Goal: Task Accomplishment & Management: Use online tool/utility

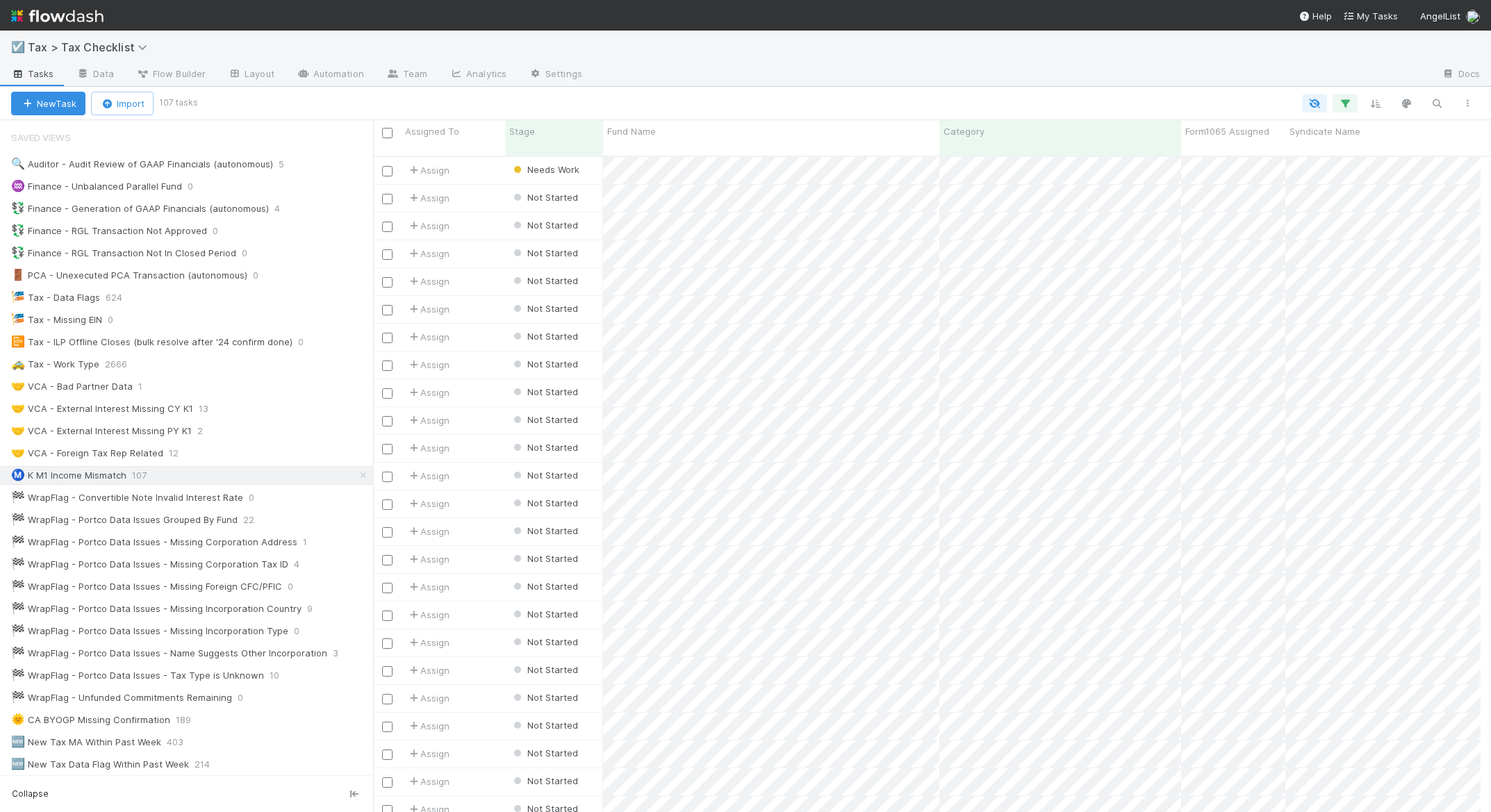
scroll to position [657, 1097]
click at [1433, 103] on icon "button" at bounding box center [1437, 103] width 14 height 12
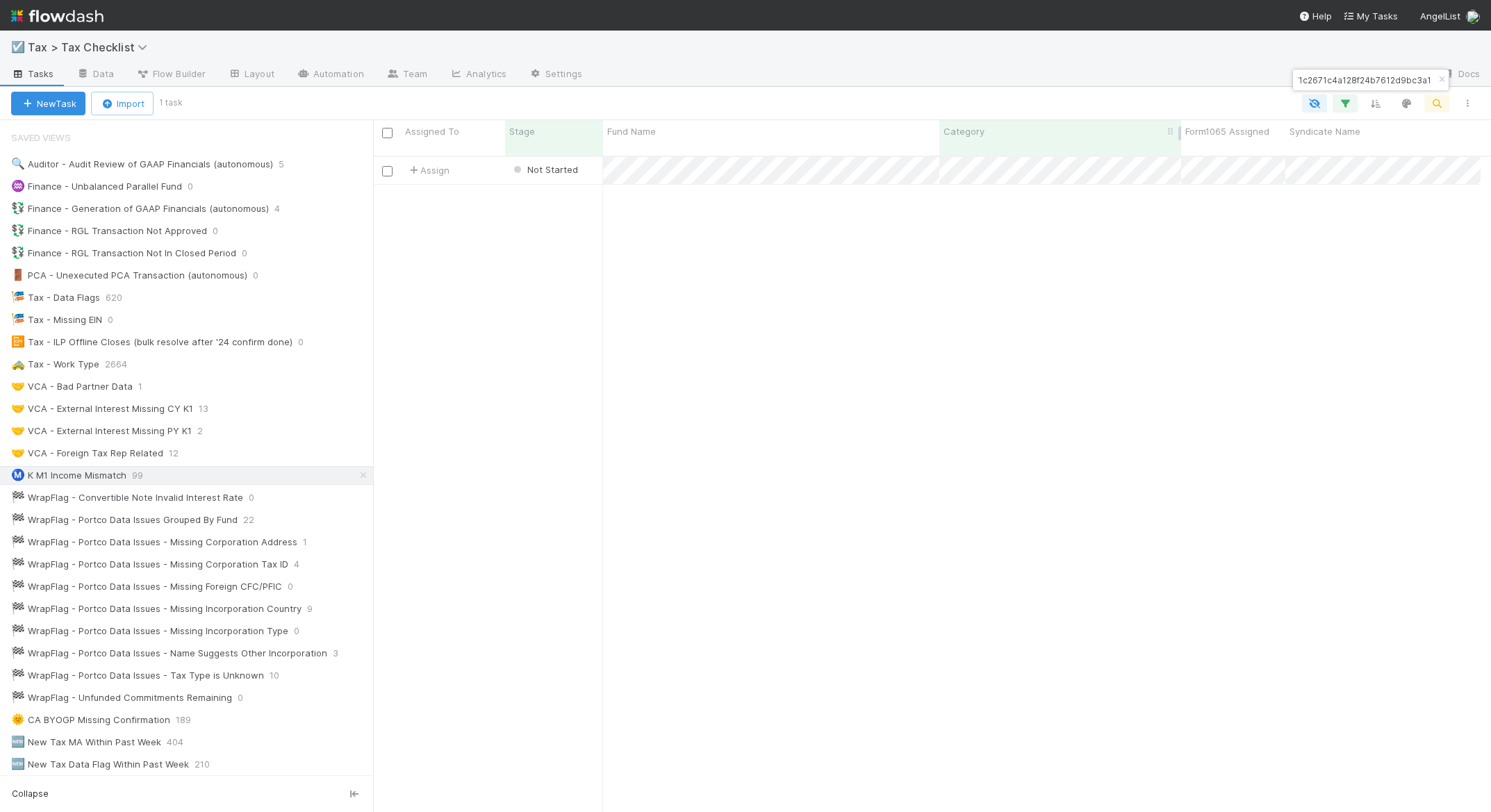
type input "4fb8f1c2671c4a128f24b7612d9bc3a1"
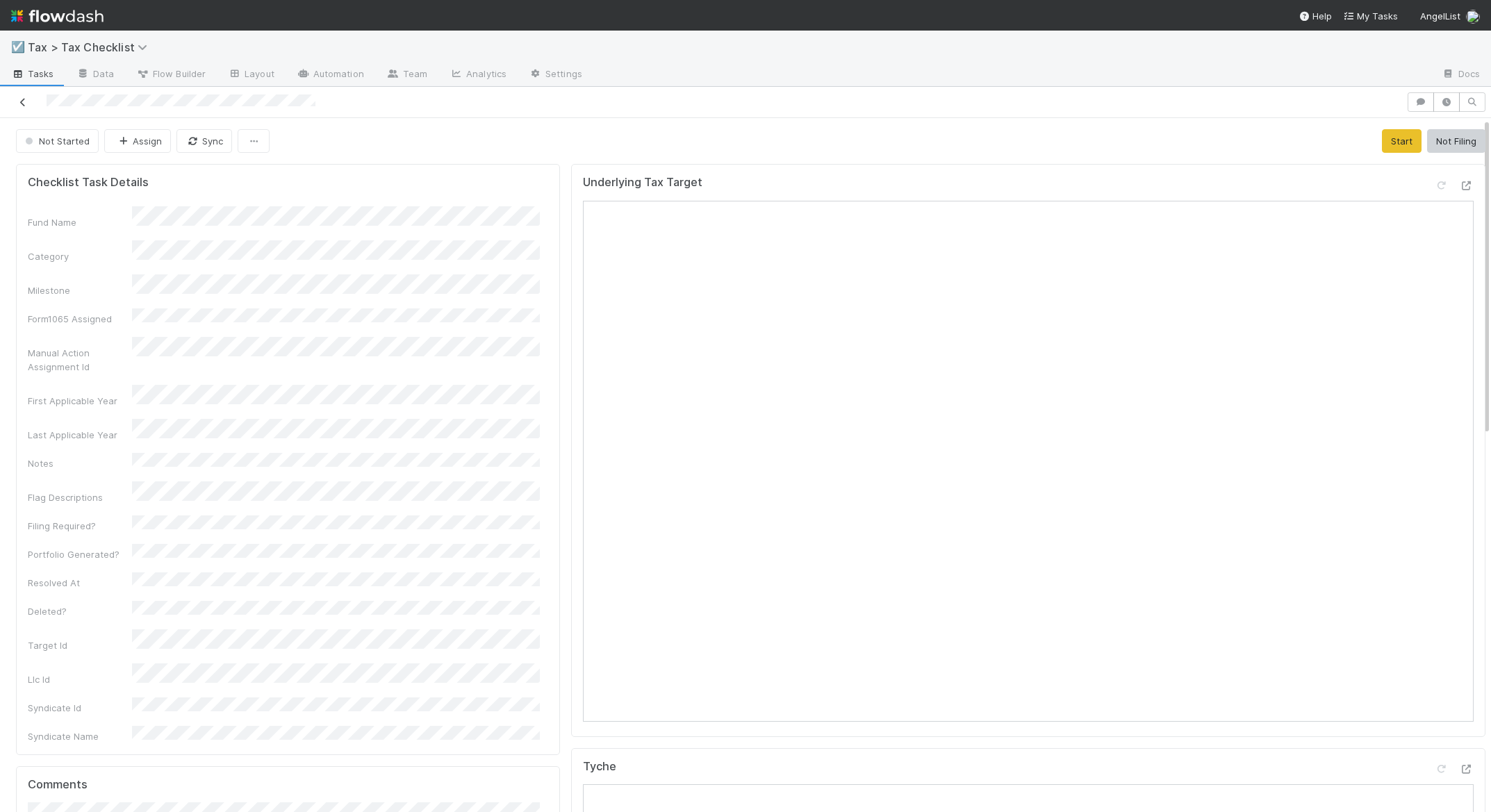
click at [26, 98] on icon at bounding box center [23, 102] width 14 height 9
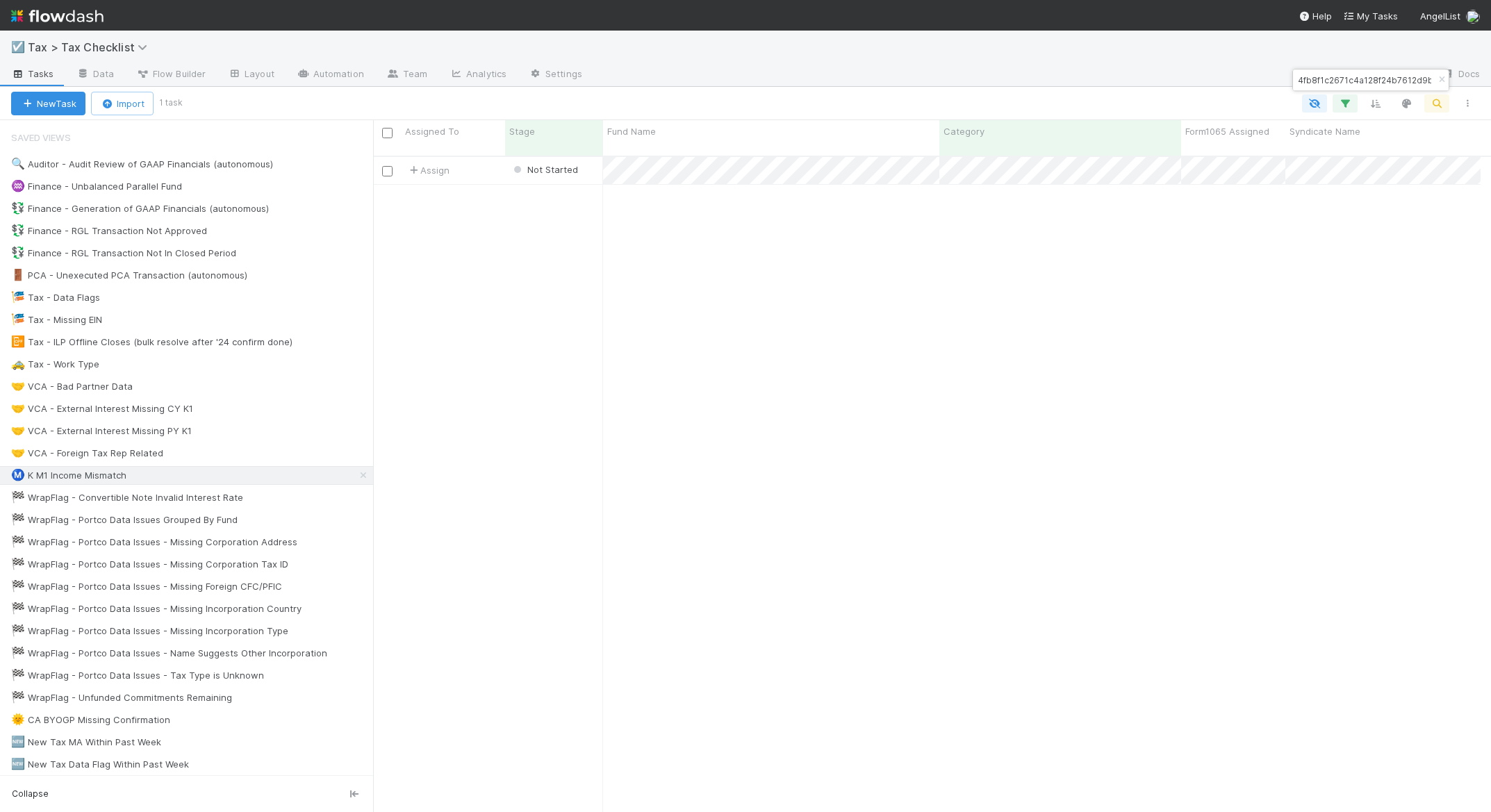
scroll to position [657, 1097]
click at [816, 89] on div "New Task Import 1 task" at bounding box center [746, 103] width 1491 height 33
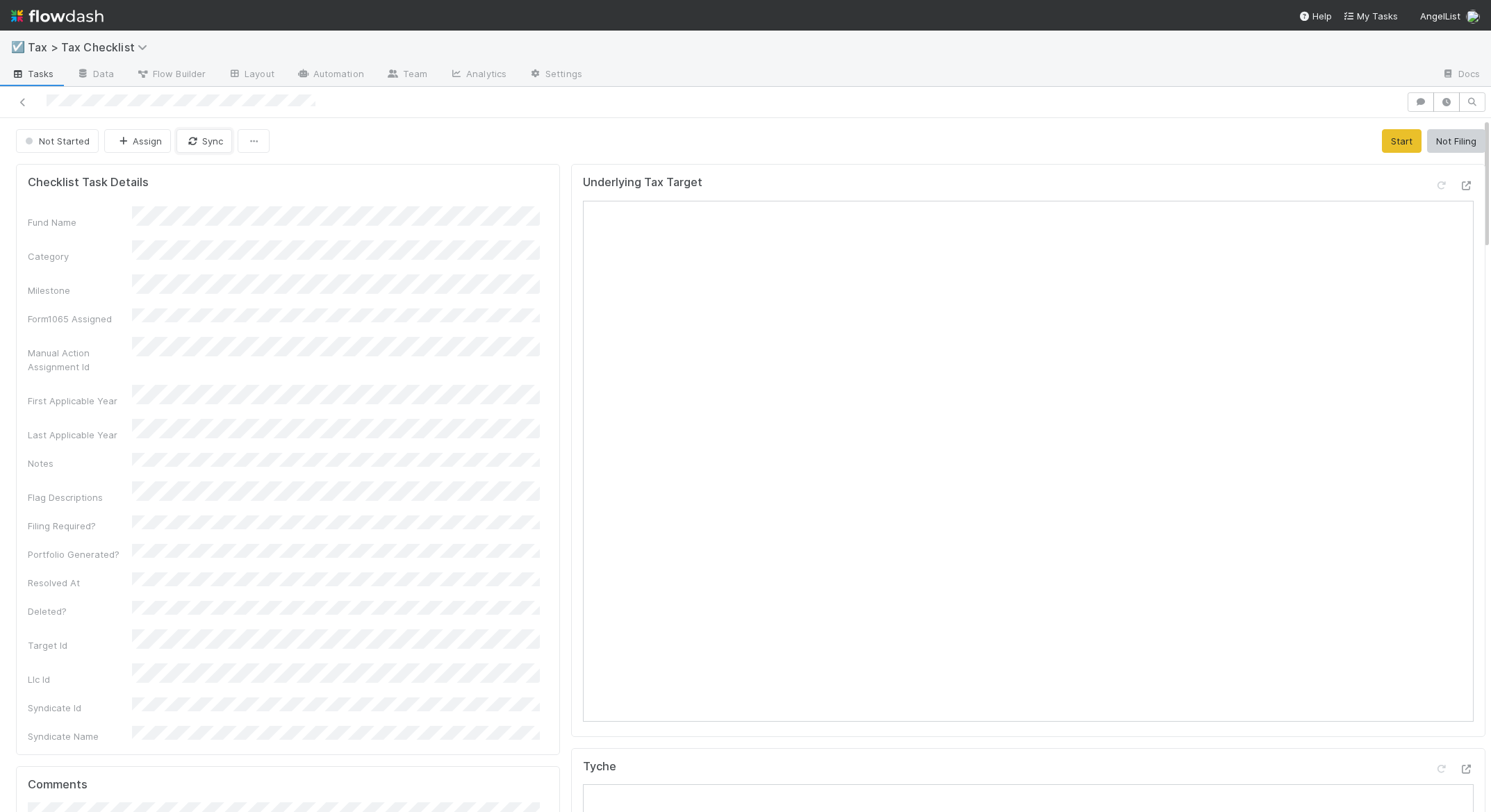
click at [200, 145] on button "Sync" at bounding box center [204, 141] width 55 height 24
click at [22, 102] on icon at bounding box center [23, 102] width 14 height 9
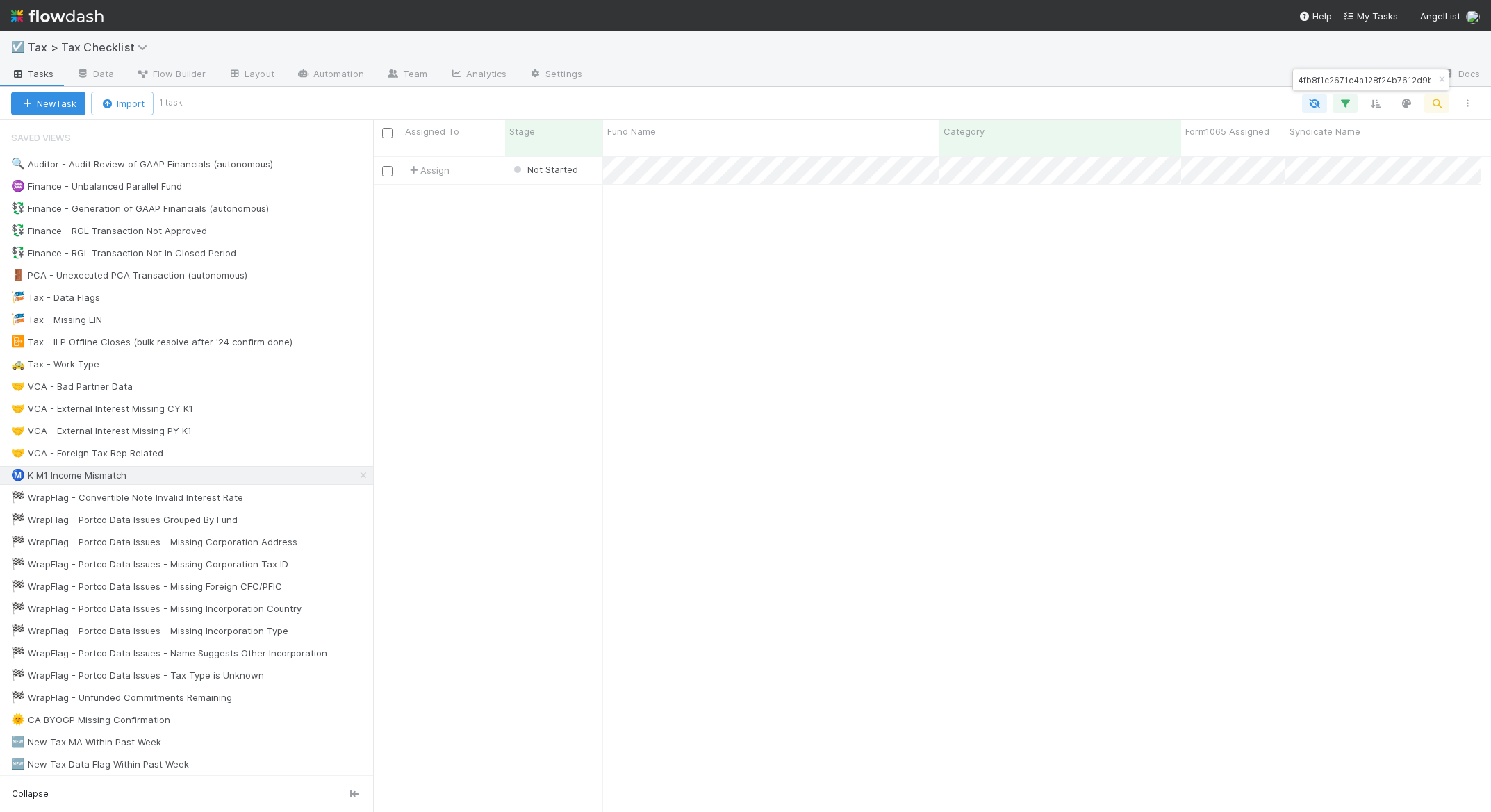
scroll to position [657, 1097]
click at [1441, 80] on icon "button" at bounding box center [1441, 80] width 14 height 8
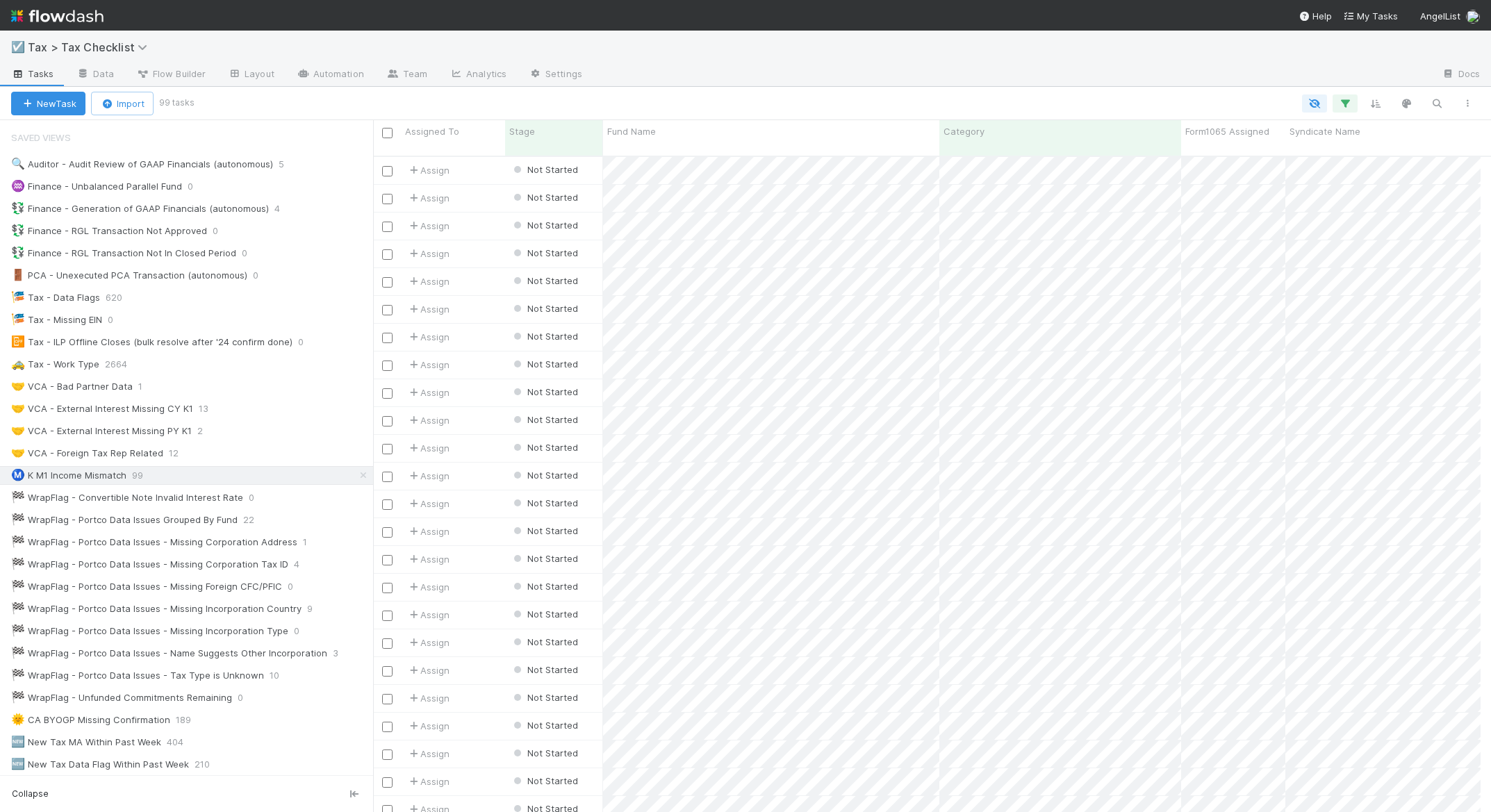
click at [936, 55] on div "☑️ Tax > Tax Checklist" at bounding box center [746, 47] width 1491 height 33
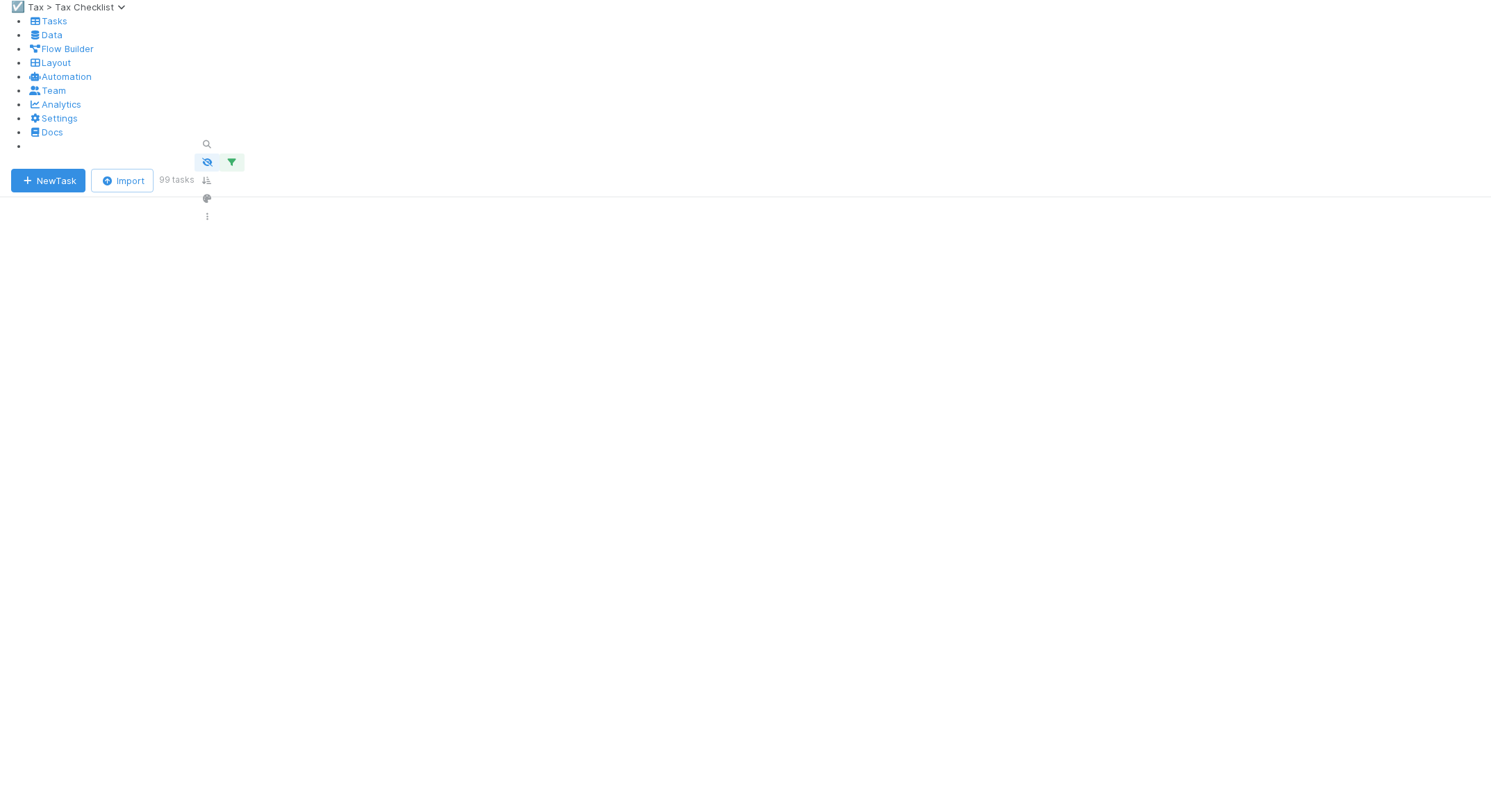
scroll to position [657, 1097]
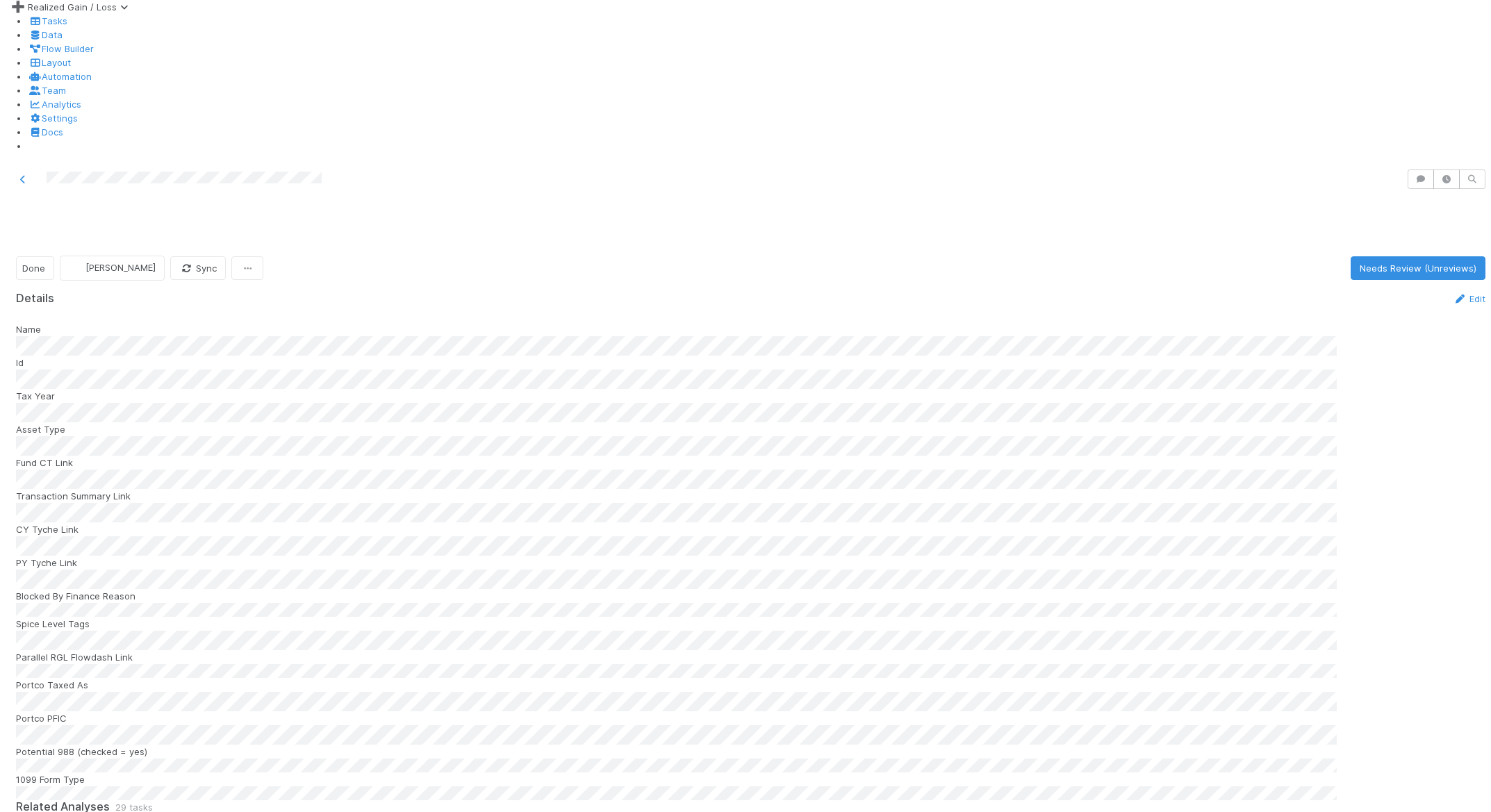
scroll to position [389, 0]
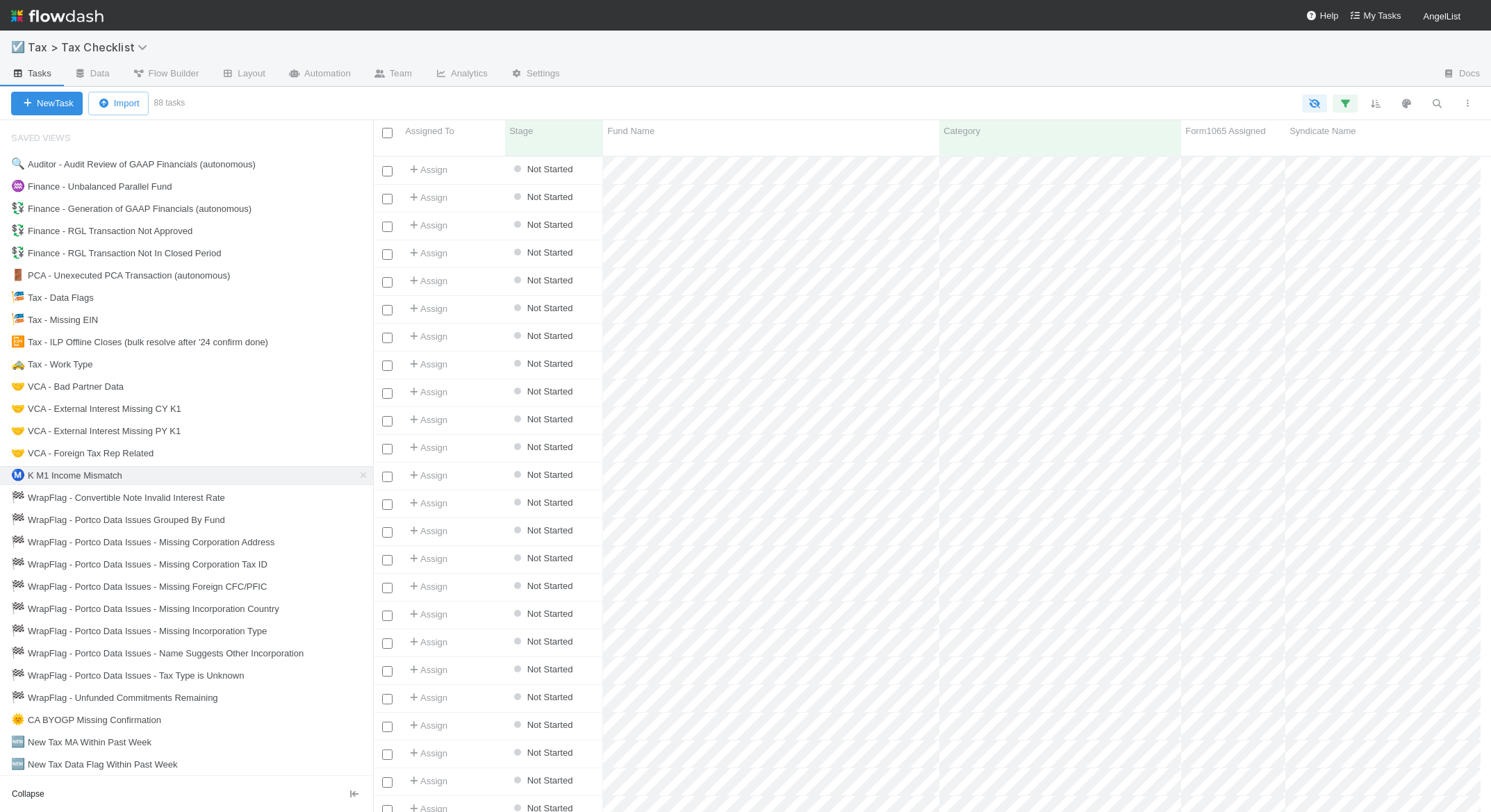
scroll to position [657, 1097]
click at [758, 50] on div "☑️ Tax > Tax Checklist" at bounding box center [746, 47] width 1491 height 33
click at [974, 44] on div "☑️ Tax > Tax Checklist" at bounding box center [746, 47] width 1491 height 33
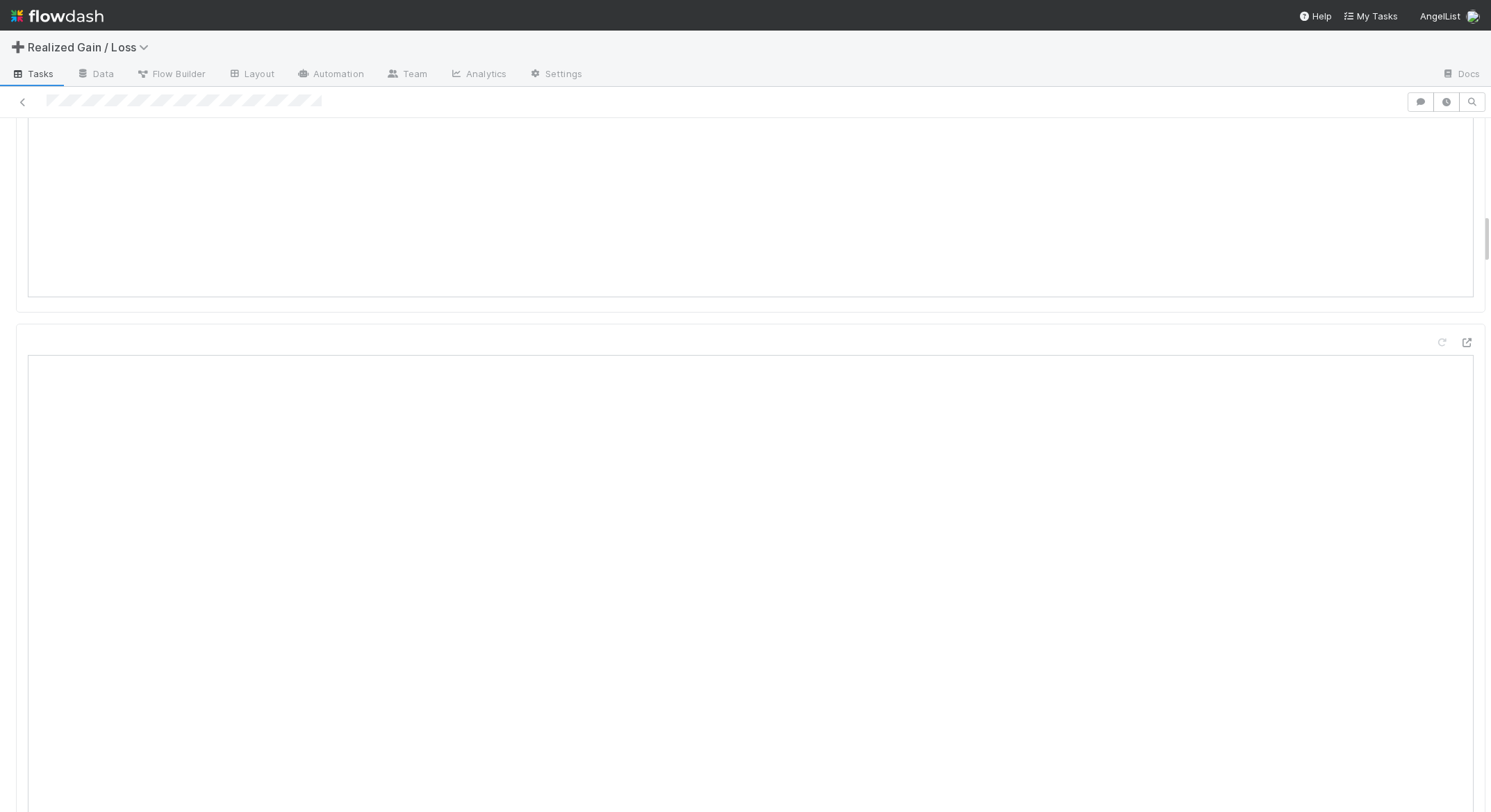
scroll to position [1501, 0]
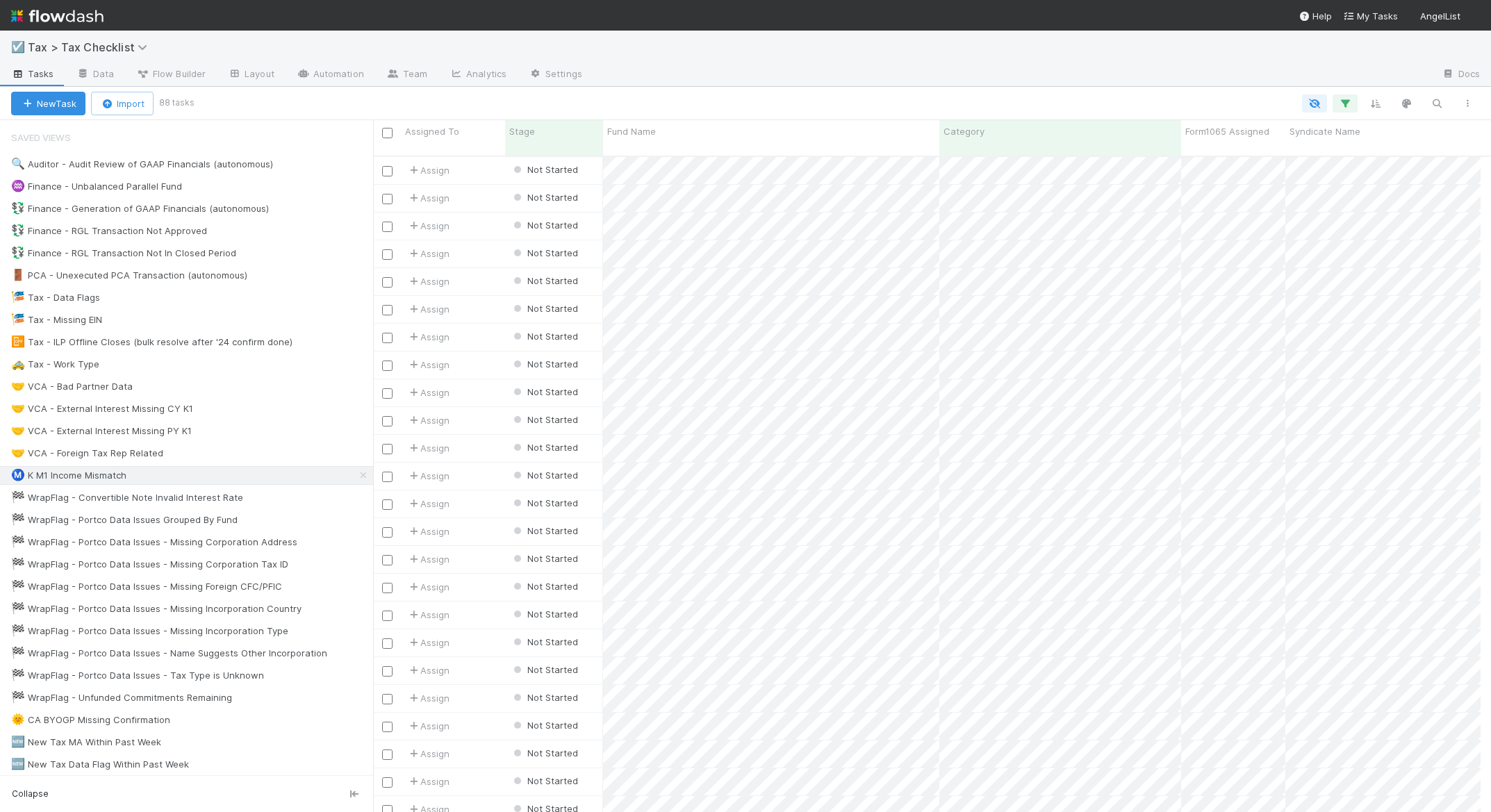
scroll to position [657, 1097]
click at [861, 59] on div "☑️ Tax > Tax Checklist" at bounding box center [746, 47] width 1491 height 33
click at [1436, 106] on icon "button" at bounding box center [1437, 103] width 14 height 12
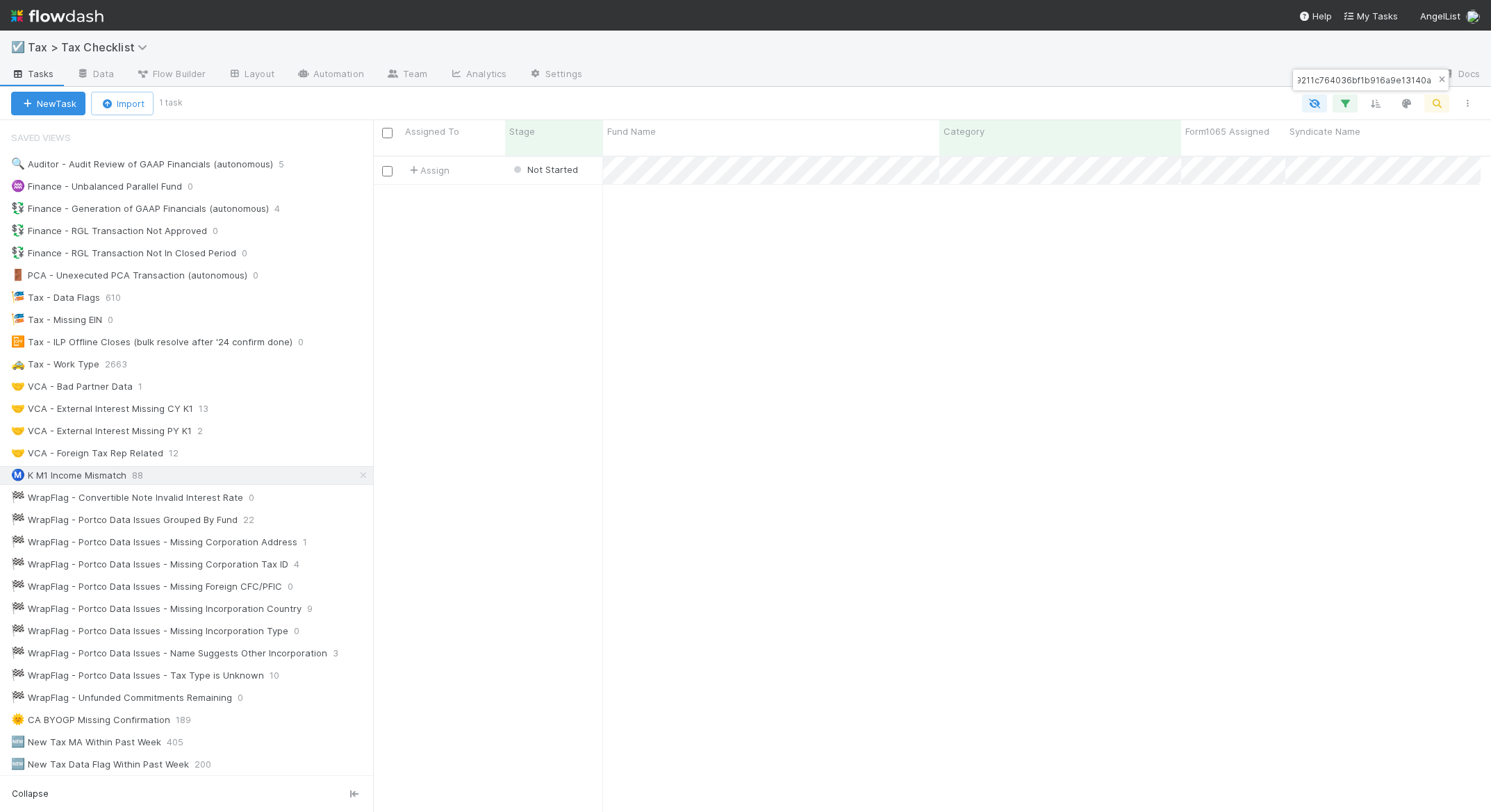
type input "746be9211c764036bf1b916a9e13140a"
click at [1440, 82] on icon "button" at bounding box center [1441, 80] width 14 height 8
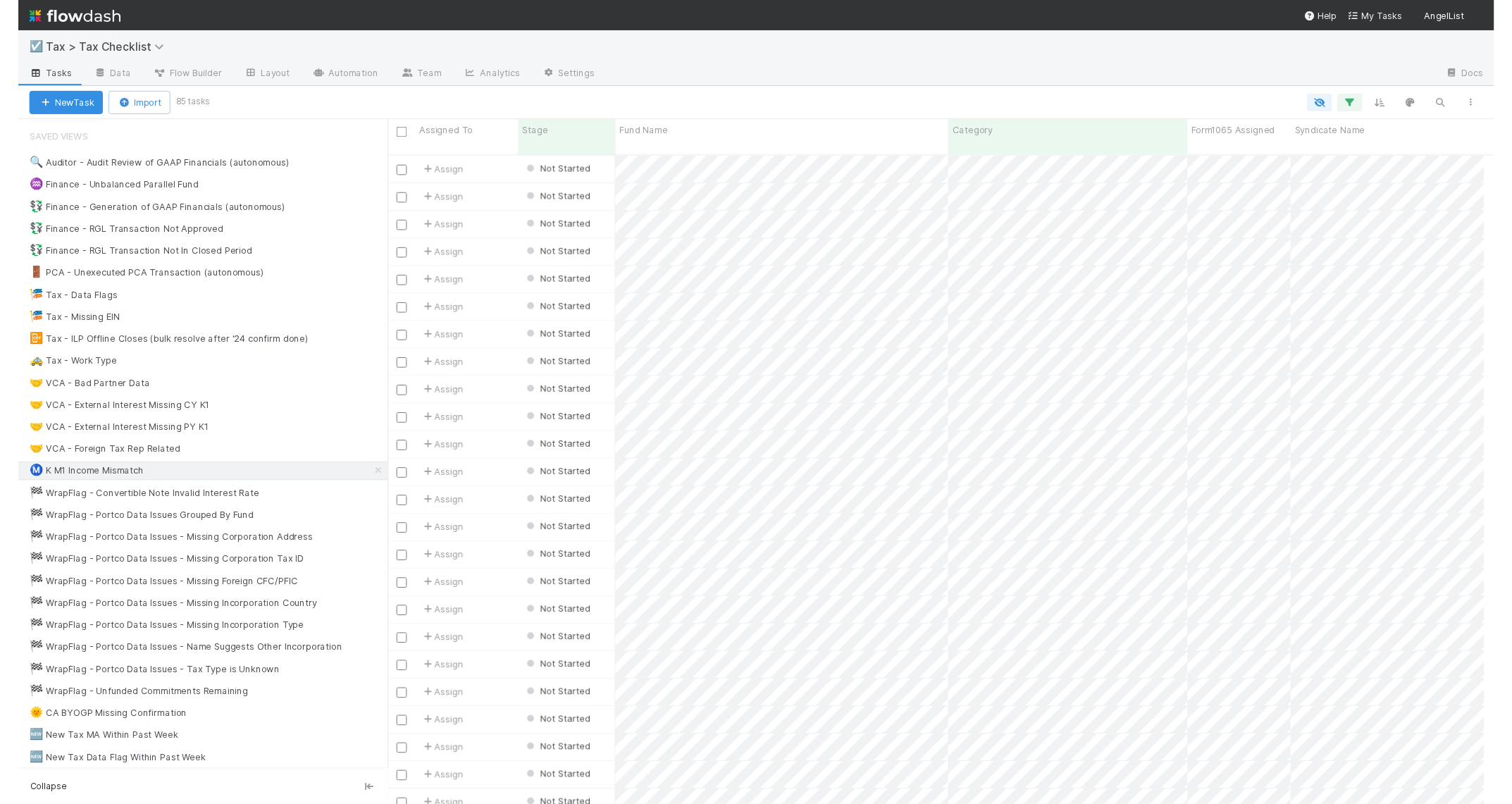
scroll to position [666, 1112]
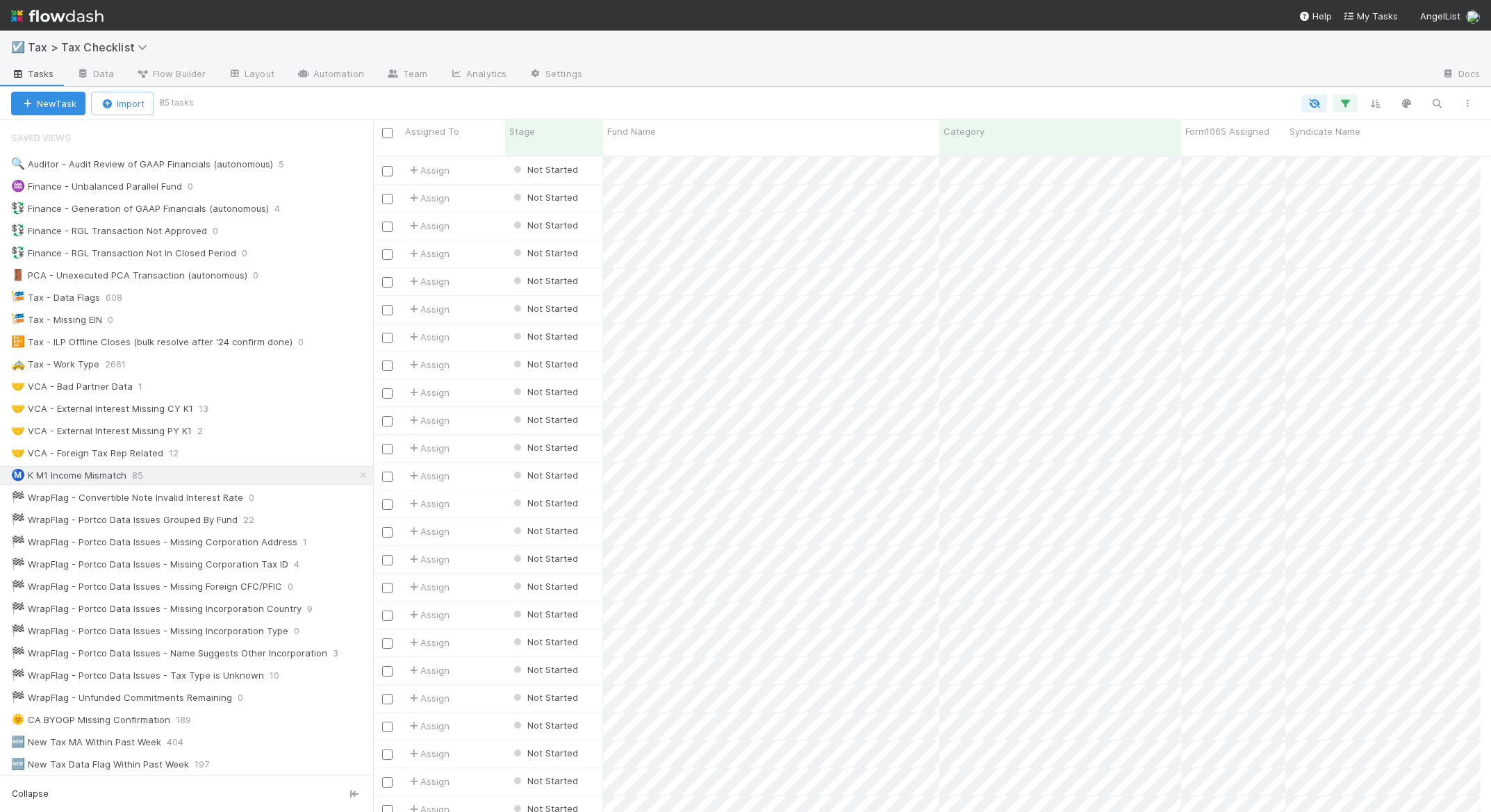
click at [846, 36] on div "☑️ Tax > Tax Checklist" at bounding box center [746, 47] width 1491 height 33
click at [859, 45] on div "☑️ Tax > Tax Checklist" at bounding box center [746, 47] width 1491 height 33
